Goal: Transaction & Acquisition: Book appointment/travel/reservation

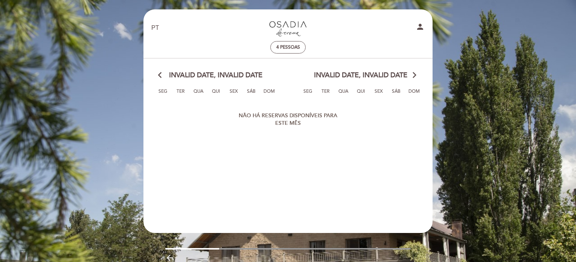
select select "pt"
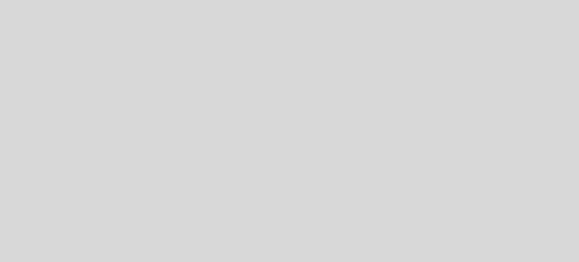
select select "pt"
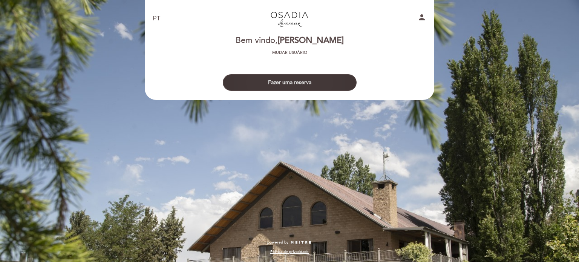
click at [306, 84] on button "Fazer uma reserva" at bounding box center [290, 82] width 134 height 17
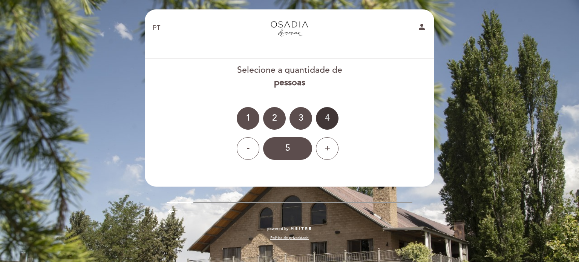
click at [327, 120] on div "4" at bounding box center [327, 118] width 23 height 23
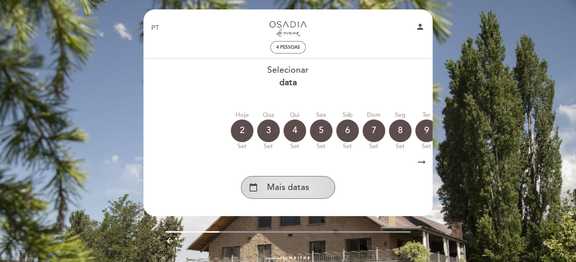
click at [304, 194] on span "Mais datas" at bounding box center [288, 187] width 42 height 12
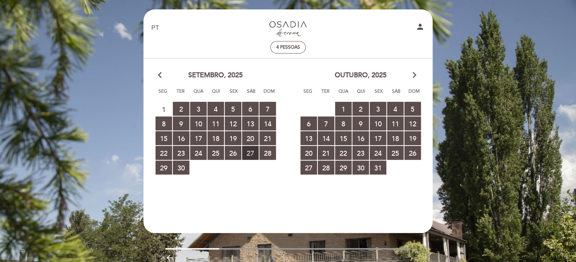
click at [251, 155] on span "27 RESERVAS DISPONÍVEIS" at bounding box center [250, 153] width 17 height 14
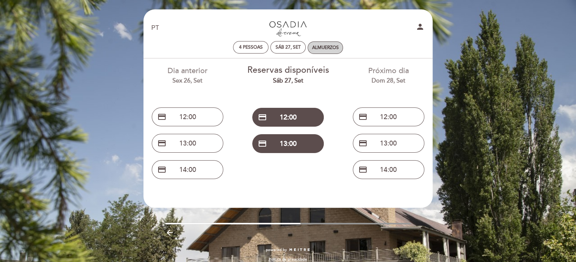
click at [324, 49] on div "Almuerzos" at bounding box center [325, 48] width 27 height 6
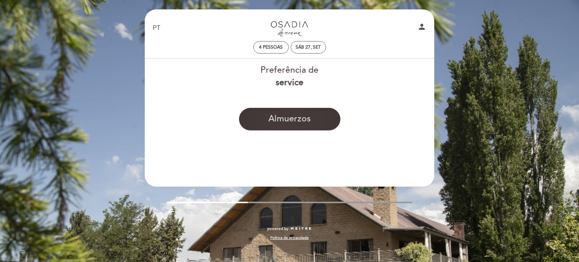
click at [307, 119] on button "Almuerzos" at bounding box center [289, 119] width 101 height 23
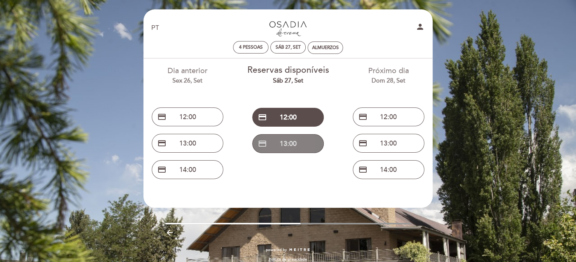
click at [309, 144] on button "credit_card 13:00" at bounding box center [288, 143] width 72 height 19
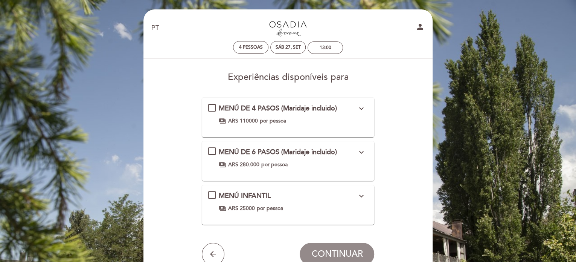
click at [214, 106] on div "MENÚ DE 4 PASOS (Maridaje incluido) expand_more Os valores podem estar sujeitos…" at bounding box center [288, 114] width 160 height 21
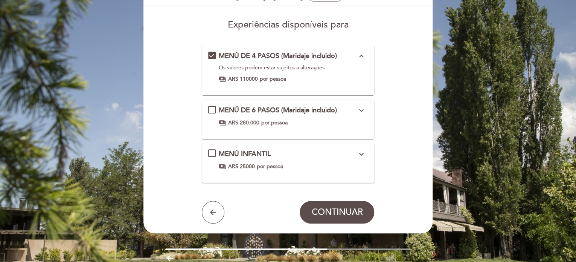
scroll to position [54, 0]
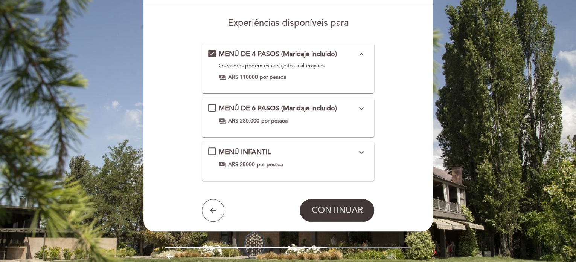
click at [350, 213] on span "CONTINUAR" at bounding box center [337, 210] width 51 height 11
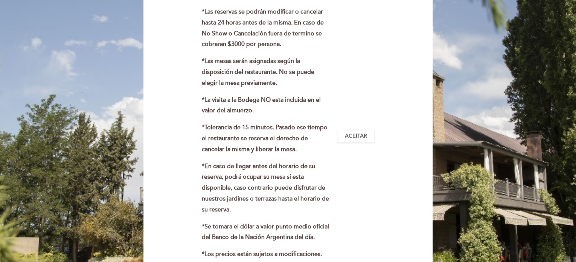
scroll to position [188, 0]
click at [365, 138] on span "Aceitar" at bounding box center [356, 136] width 22 height 8
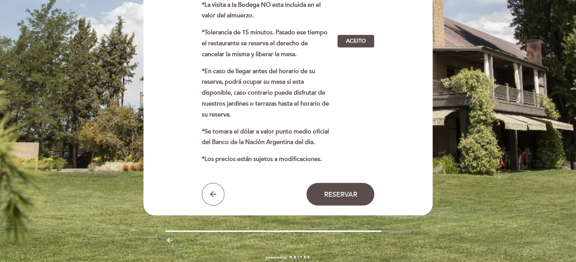
scroll to position [297, 0]
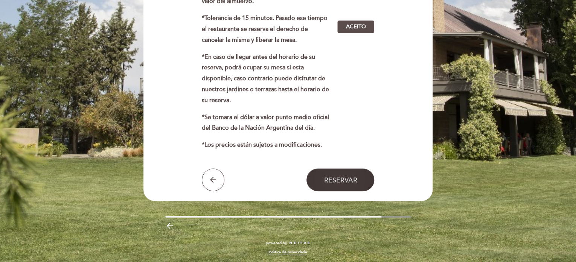
click at [357, 184] on button "Reservar" at bounding box center [341, 179] width 68 height 23
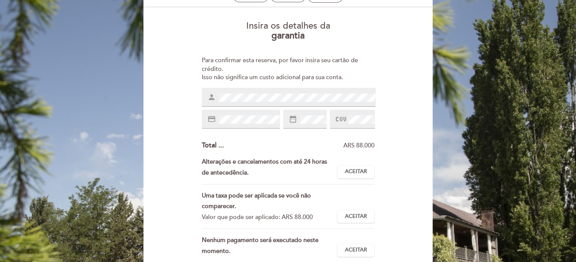
scroll to position [51, 0]
click at [358, 173] on span "Aceitar" at bounding box center [356, 172] width 22 height 8
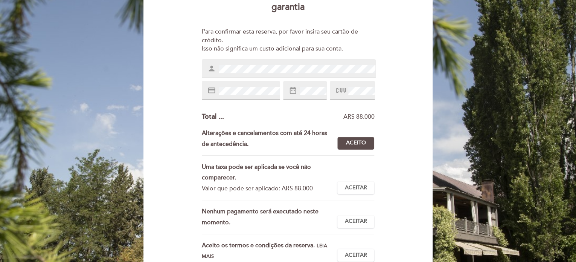
scroll to position [86, 0]
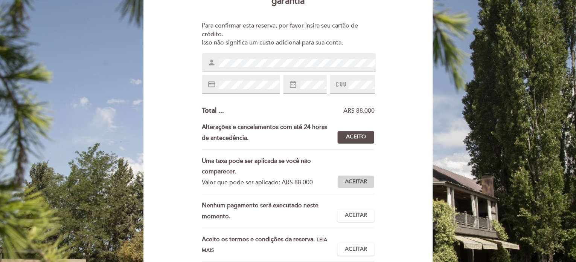
click at [366, 183] on span "Aceitar" at bounding box center [356, 182] width 22 height 8
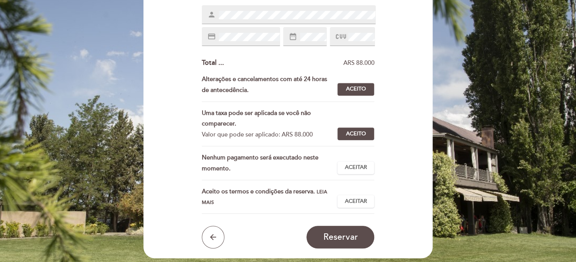
scroll to position [133, 0]
click at [364, 165] on span "Aceitar" at bounding box center [356, 168] width 22 height 8
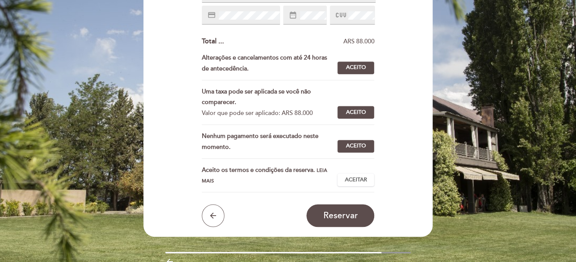
scroll to position [156, 0]
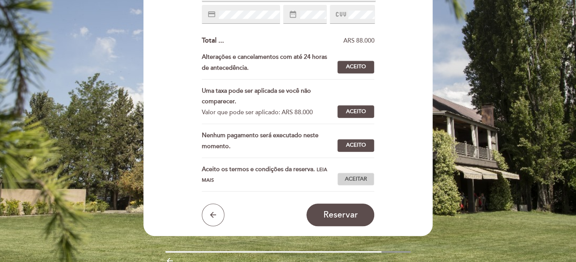
click at [362, 180] on span "Aceitar" at bounding box center [356, 179] width 22 height 8
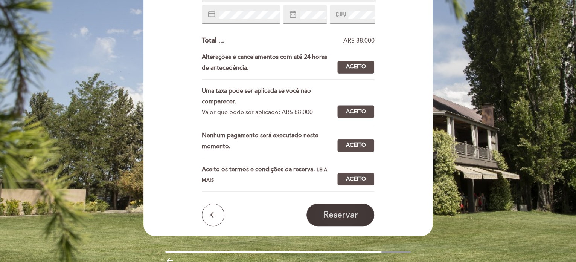
click at [352, 214] on span "Reservar" at bounding box center [340, 214] width 35 height 11
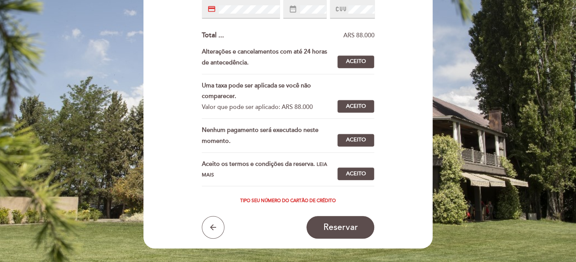
scroll to position [162, 0]
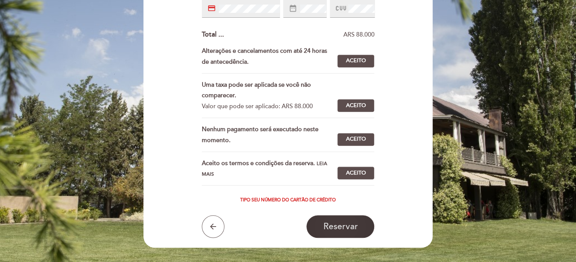
click at [350, 231] on span "Reservar" at bounding box center [340, 226] width 35 height 11
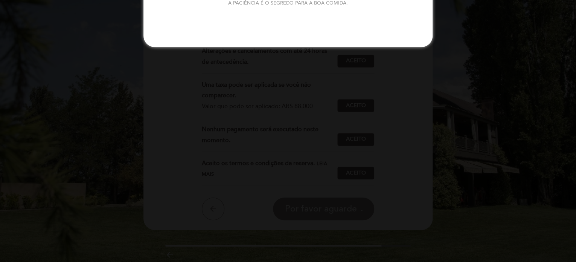
scroll to position [0, 0]
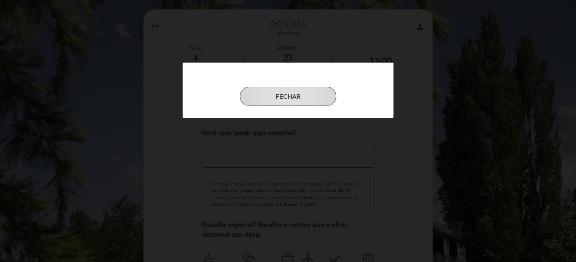
click at [328, 98] on button "FECHAR" at bounding box center [288, 97] width 96 height 20
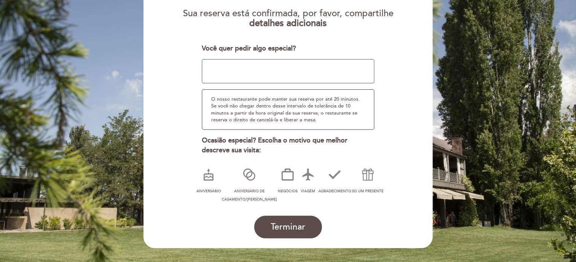
scroll to position [84, 0]
click at [209, 180] on icon at bounding box center [209, 175] width 20 height 20
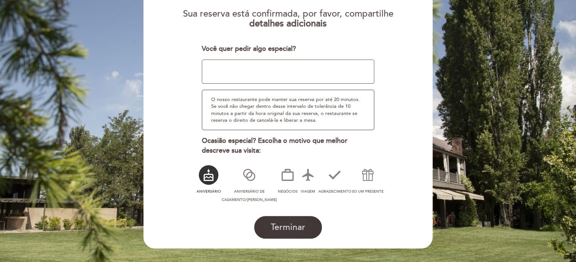
click at [287, 229] on span "Terminar" at bounding box center [288, 227] width 35 height 11
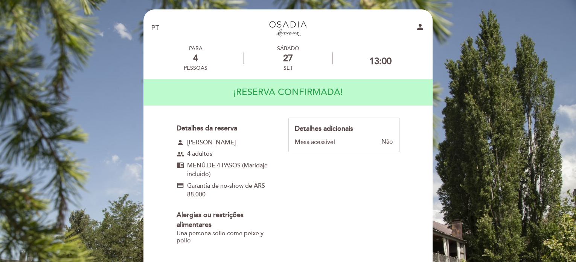
scroll to position [0, 0]
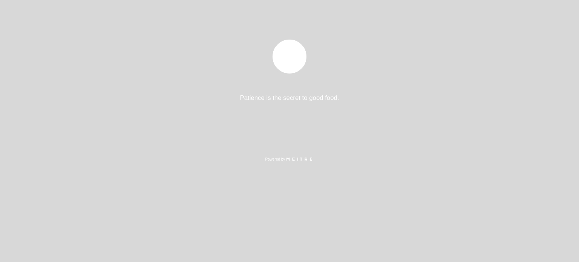
select select "pt"
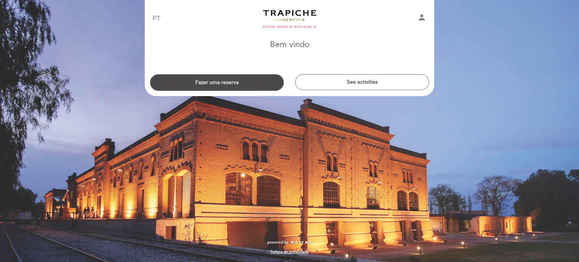
click at [255, 83] on button "Fazer uma reserva" at bounding box center [217, 82] width 134 height 17
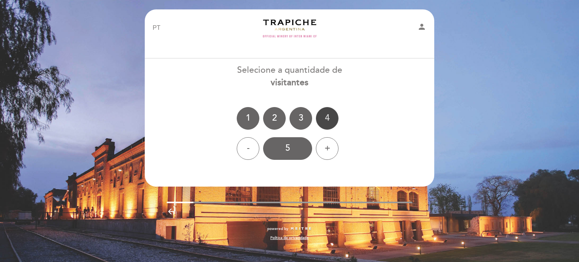
click at [333, 115] on div "4" at bounding box center [327, 118] width 23 height 23
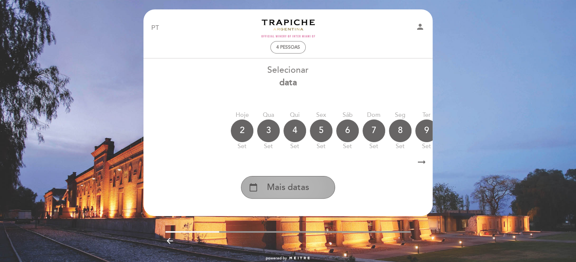
click at [321, 191] on div "calendar_today Mais datas" at bounding box center [288, 187] width 94 height 23
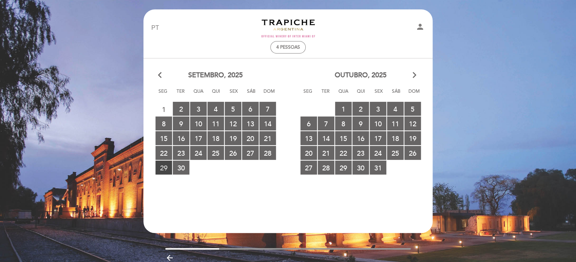
click at [163, 168] on span "29 RESERVAS DISPONÍVEIS" at bounding box center [164, 167] width 17 height 14
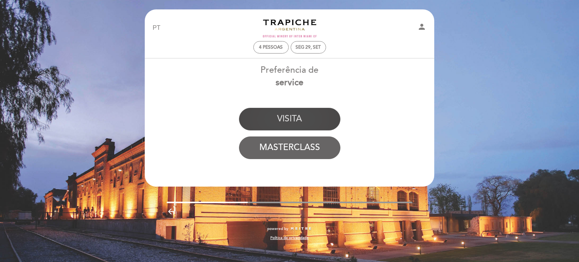
click at [320, 123] on button "VISITA" at bounding box center [289, 119] width 101 height 23
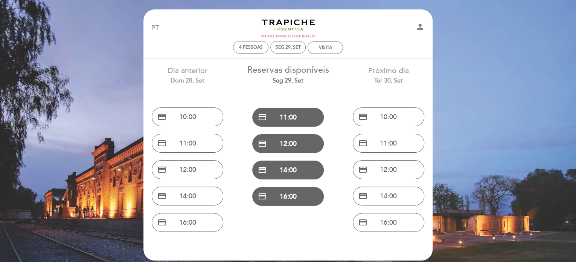
drag, startPoint x: 281, startPoint y: 145, endPoint x: 237, endPoint y: 133, distance: 45.6
click at [237, 133] on div "Dia anterior Dom 28, set credit_card 10:00 credit_card 11:00 credit_card 12:00 …" at bounding box center [188, 146] width 101 height 177
click at [283, 141] on button "credit_card 12:00" at bounding box center [288, 143] width 72 height 19
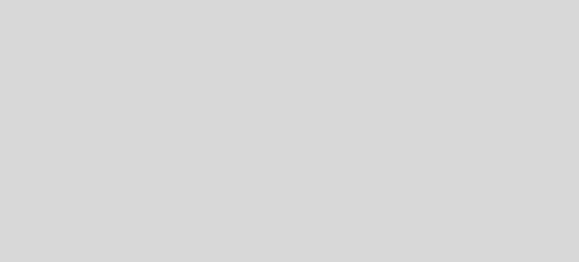
select select "pt"
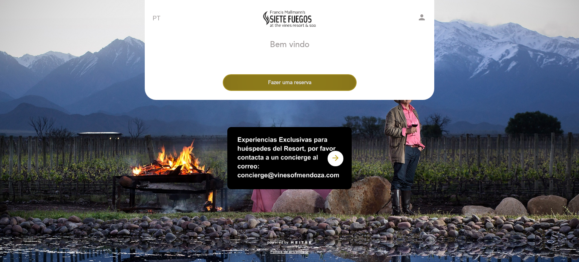
click at [329, 83] on button "Fazer uma reserva" at bounding box center [290, 82] width 134 height 17
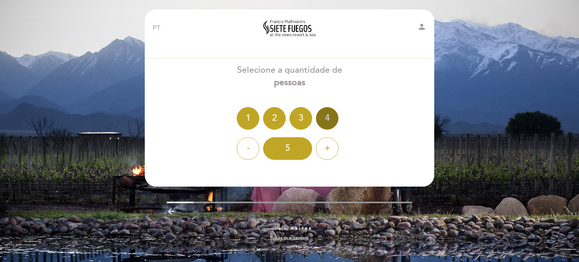
click at [325, 119] on div "4" at bounding box center [327, 118] width 23 height 23
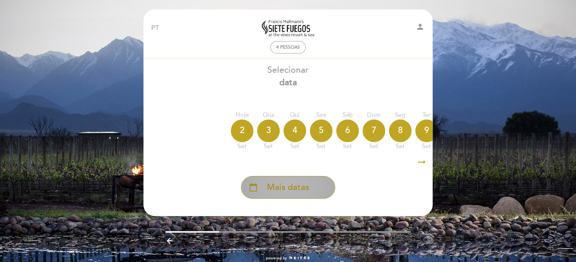
click at [293, 186] on span "Mais datas" at bounding box center [288, 187] width 42 height 12
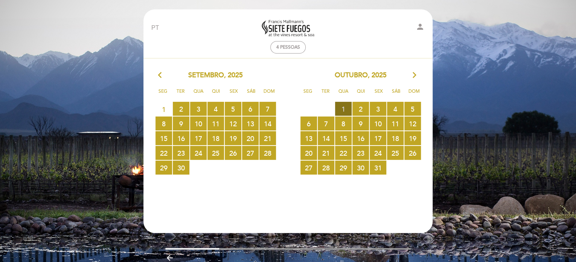
click at [343, 112] on span "1 RESERVAS DISPONÍVEIS" at bounding box center [343, 109] width 17 height 14
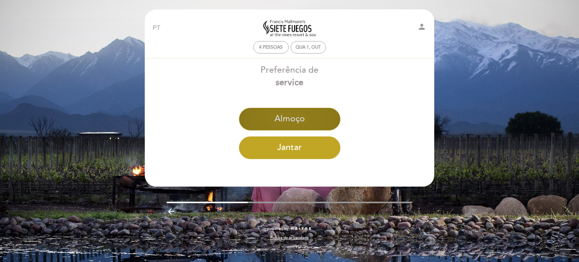
click at [327, 119] on button "Almoço" at bounding box center [289, 119] width 101 height 23
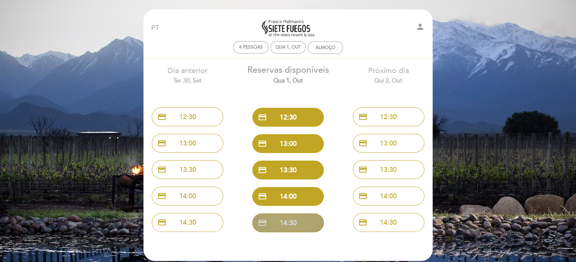
click at [312, 225] on button "credit_card 14:30" at bounding box center [288, 222] width 72 height 19
